Goal: Information Seeking & Learning: Learn about a topic

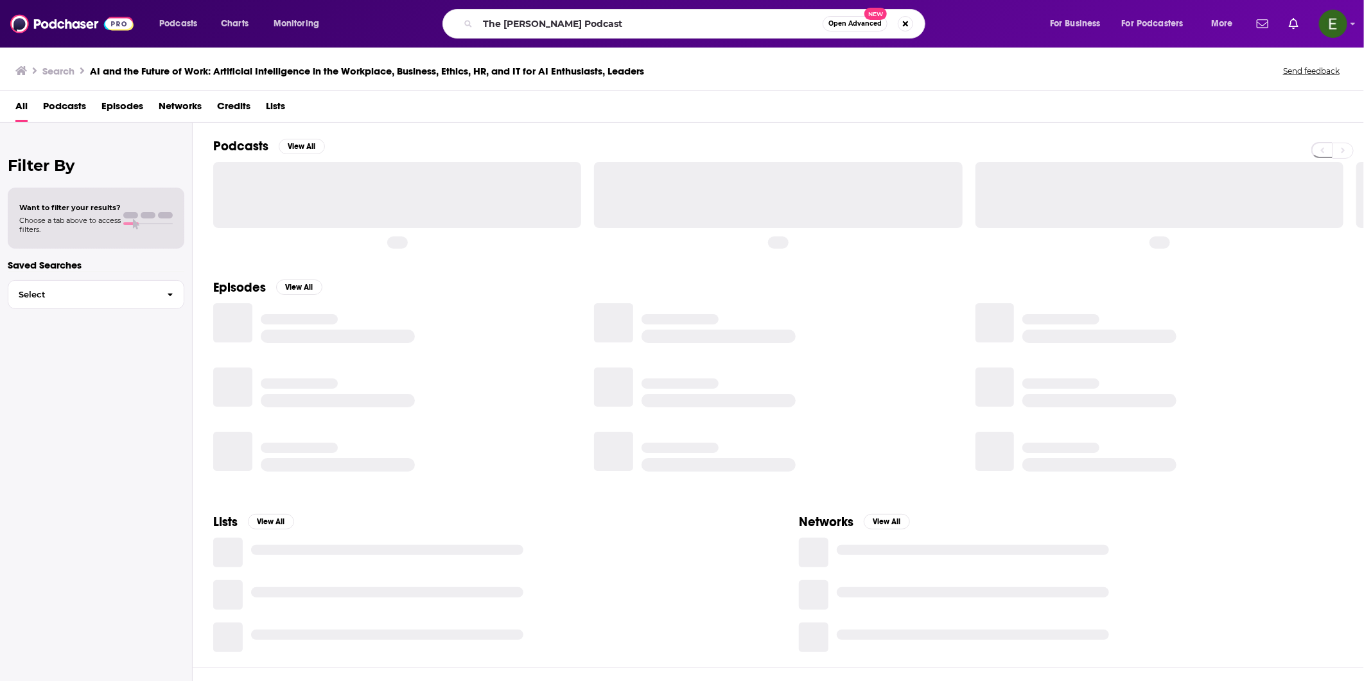
type input "The [PERSON_NAME] Podcast"
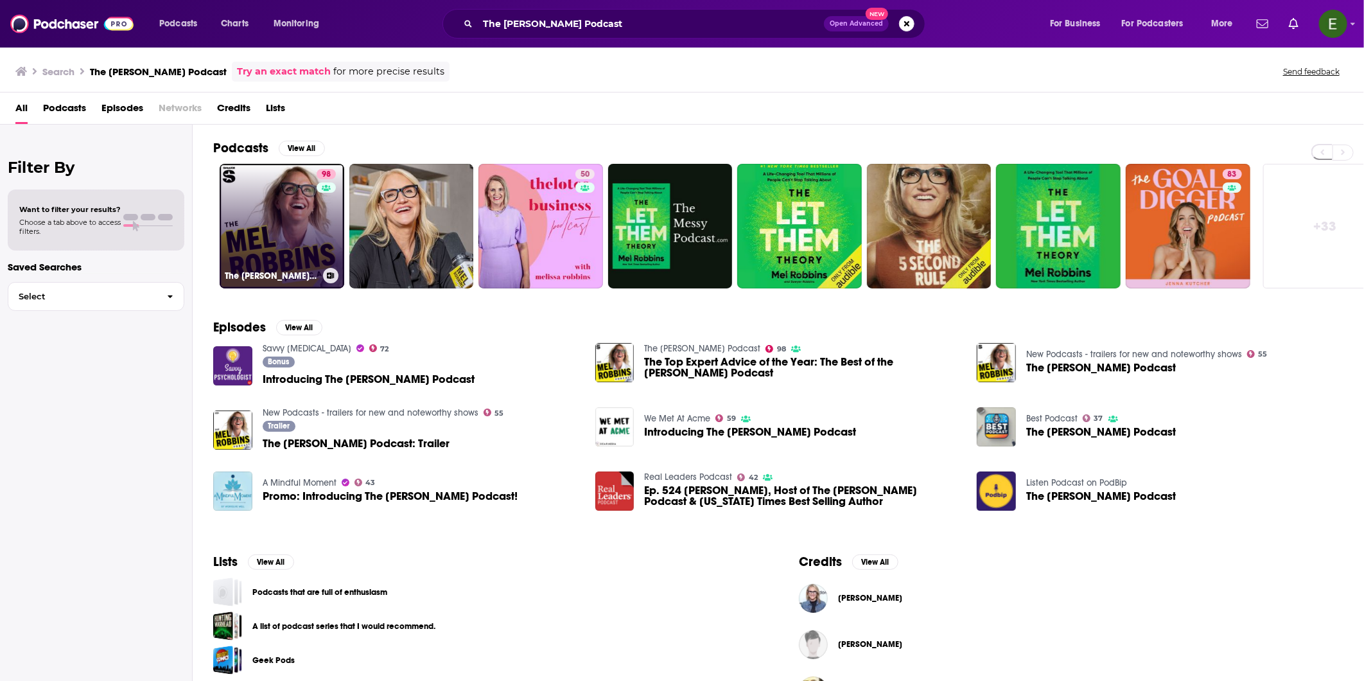
click at [290, 221] on link "98 The [PERSON_NAME] Podcast" at bounding box center [282, 226] width 125 height 125
